Goal: Task Accomplishment & Management: Complete application form

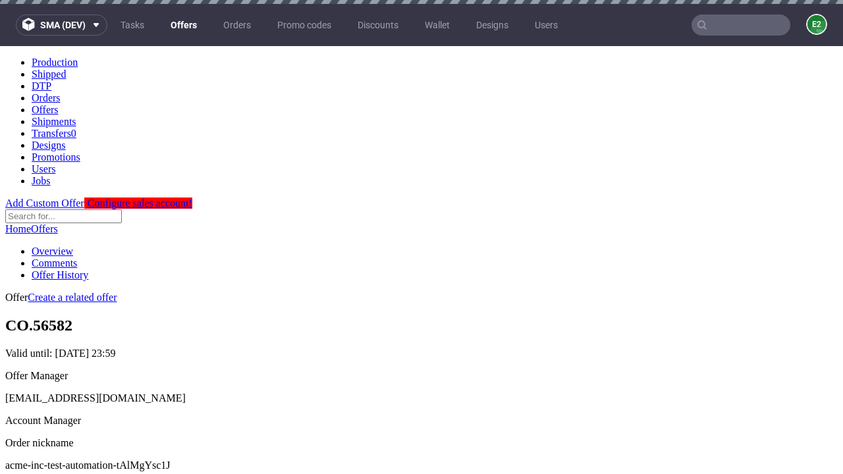
scroll to position [4, 0]
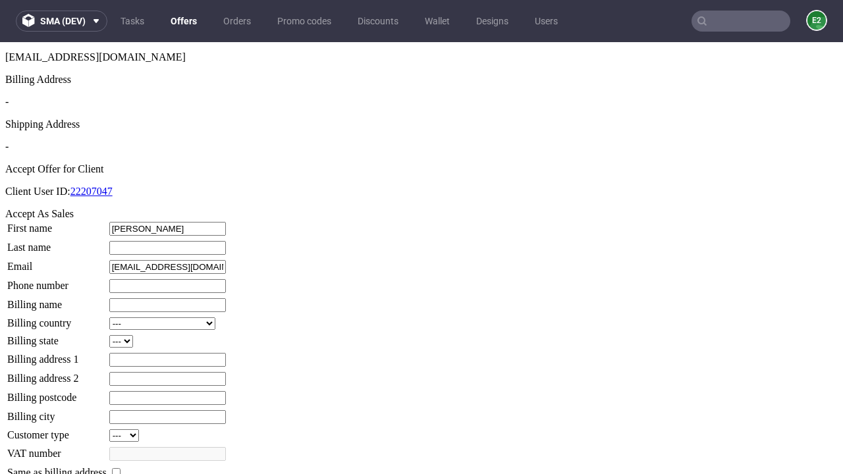
type input "[PERSON_NAME]"
type input "Upton"
type input "1509813888"
type input "Zoey.Denesik0"
select select "13"
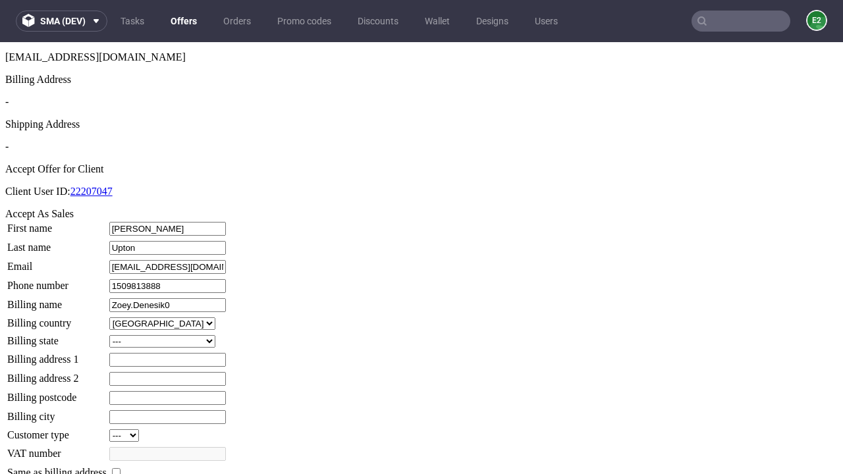
select select "132"
type input "Zoey.Denesik0"
type input "[STREET_ADDRESS][PERSON_NAME]"
type input "BY47 6LV"
type input "South [PERSON_NAME]"
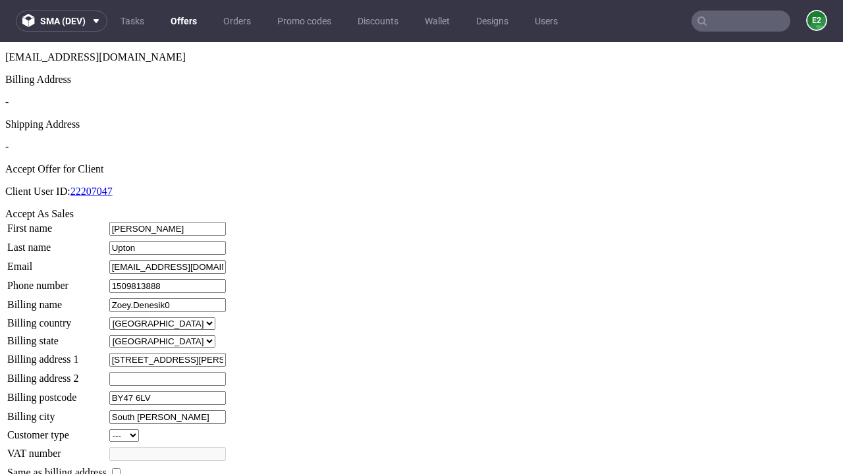
click at [121, 469] on input "checkbox" at bounding box center [116, 473] width 9 height 9
checkbox input "true"
type input "Zoey.Denesik0"
select select "13"
type input "[STREET_ADDRESS][PERSON_NAME]"
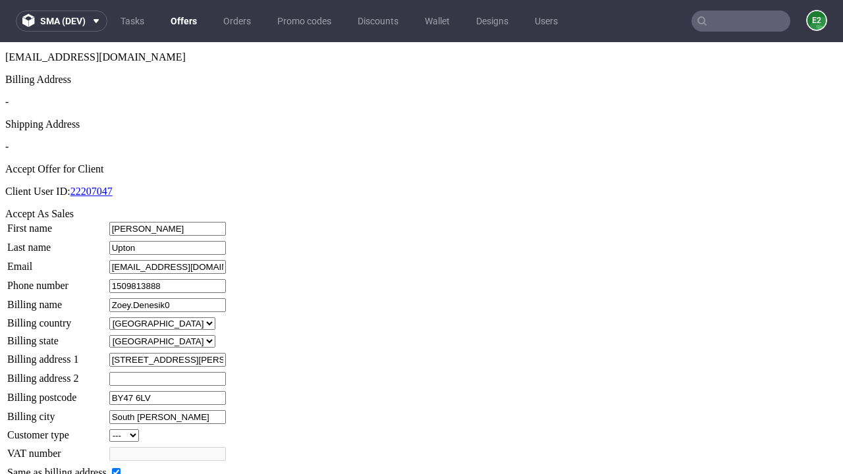
type input "BY47 6LV"
type input "South [PERSON_NAME]"
select select "132"
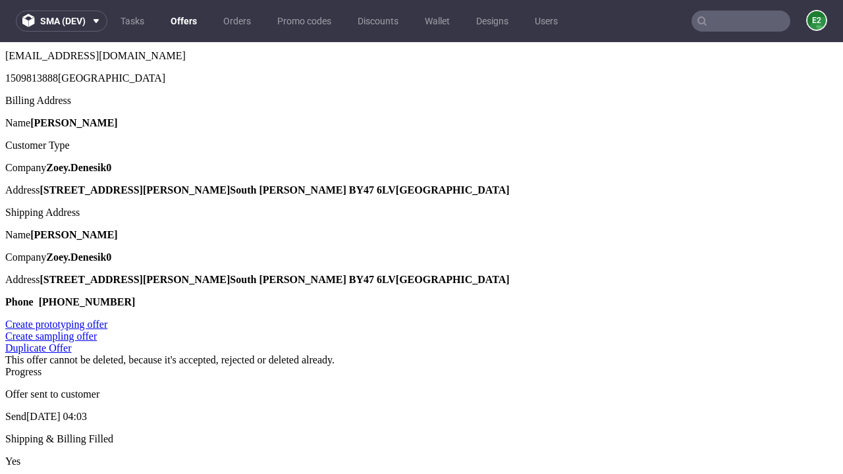
scroll to position [0, 0]
